Goal: Transaction & Acquisition: Purchase product/service

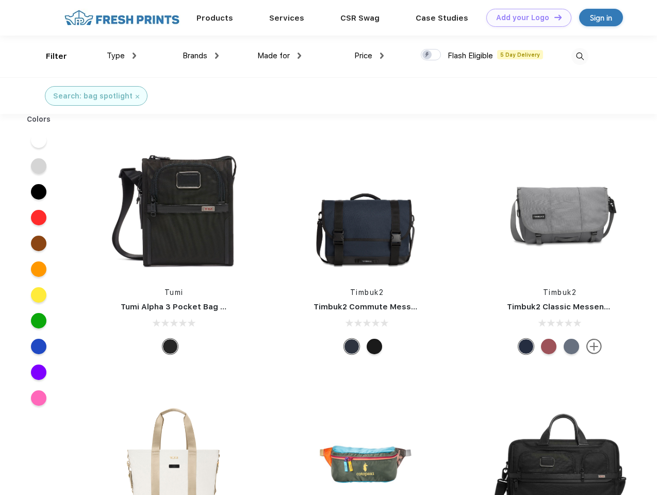
scroll to position [1, 0]
click at [525, 18] on link "Add your Logo Design Tool" at bounding box center [529, 18] width 85 height 18
click at [0, 0] on div "Design Tool" at bounding box center [0, 0] width 0 height 0
click at [554, 17] on link "Add your Logo Design Tool" at bounding box center [529, 18] width 85 height 18
click at [50, 56] on div "Filter" at bounding box center [56, 57] width 21 height 12
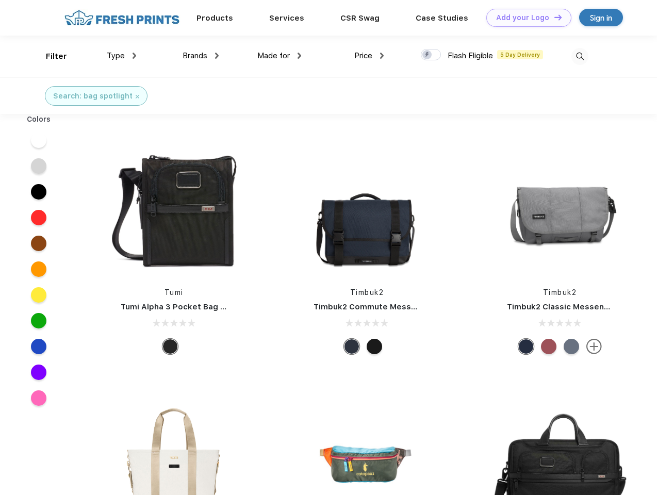
click at [122, 56] on span "Type" at bounding box center [116, 55] width 18 height 9
click at [201, 56] on span "Brands" at bounding box center [195, 55] width 25 height 9
click at [280, 56] on span "Made for" at bounding box center [273, 55] width 33 height 9
click at [369, 56] on span "Price" at bounding box center [363, 55] width 18 height 9
click at [431, 55] on div at bounding box center [431, 54] width 20 height 11
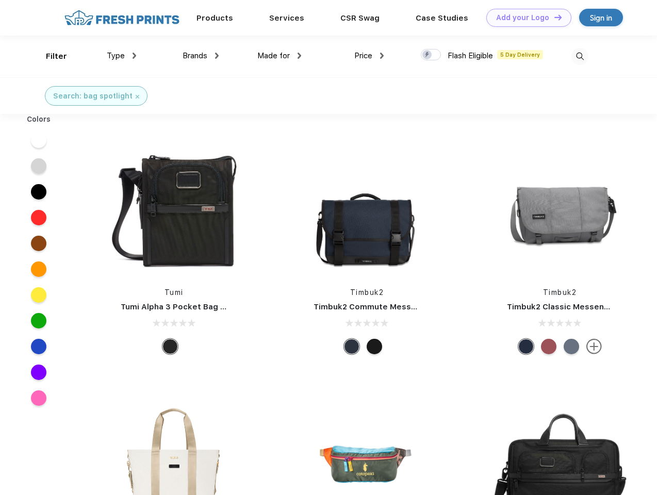
click at [428, 55] on input "checkbox" at bounding box center [424, 51] width 7 height 7
click at [580, 56] on img at bounding box center [580, 56] width 17 height 17
